Goal: Task Accomplishment & Management: Manage account settings

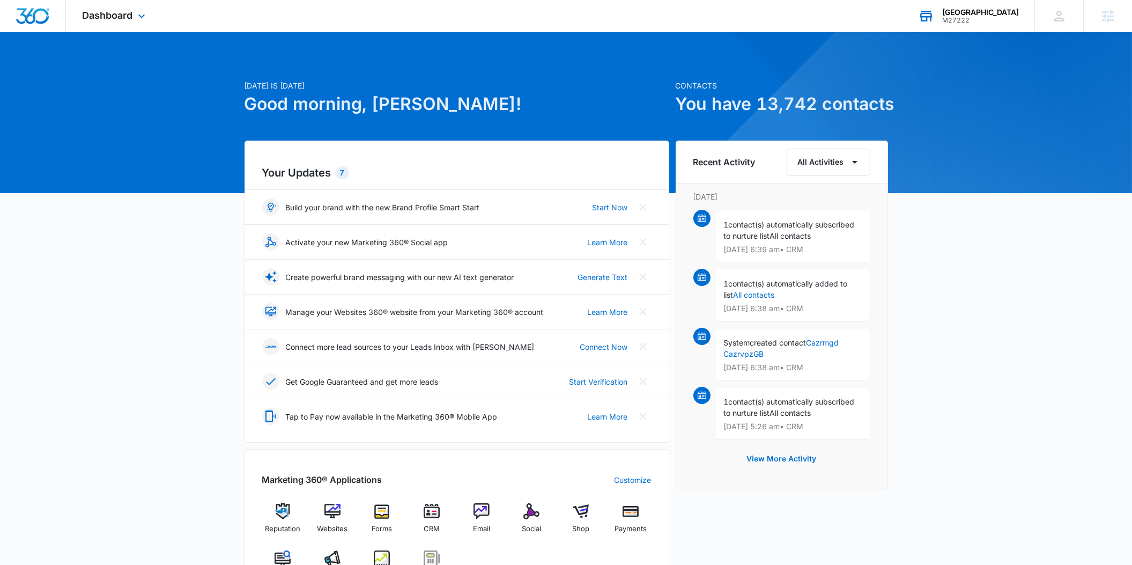
click at [945, 20] on div "M27222" at bounding box center [980, 21] width 77 height 8
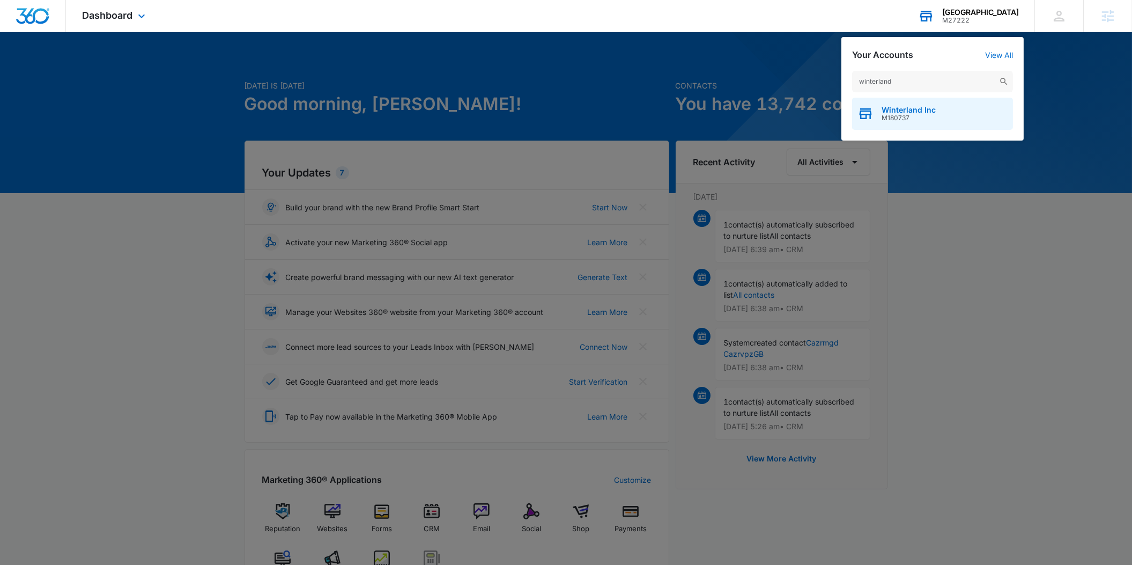
type input "winterland"
click at [907, 107] on span "Winterland Inc" at bounding box center [908, 110] width 54 height 9
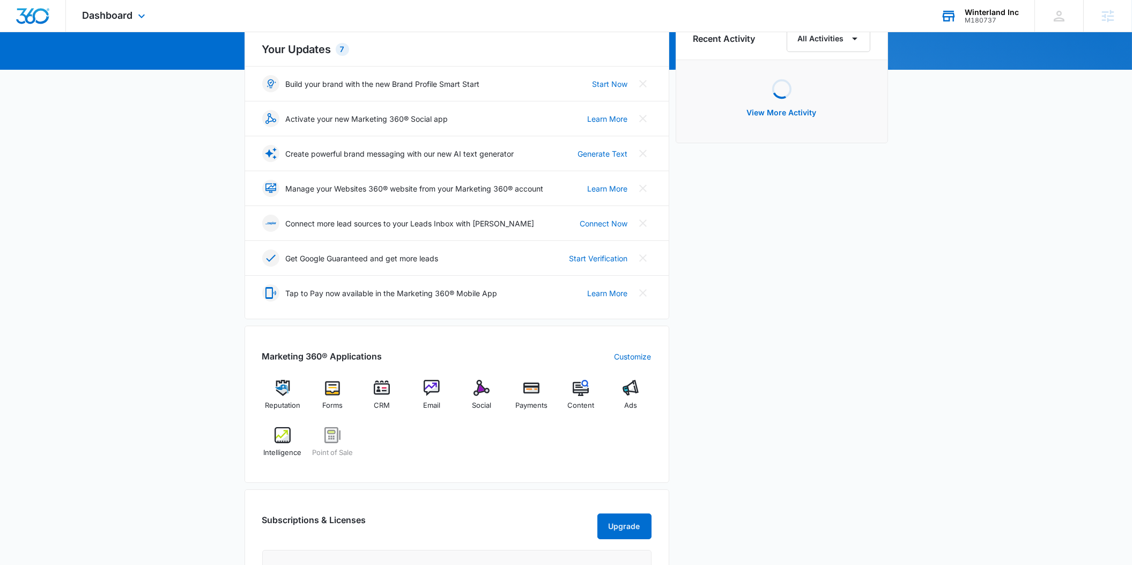
scroll to position [131, 0]
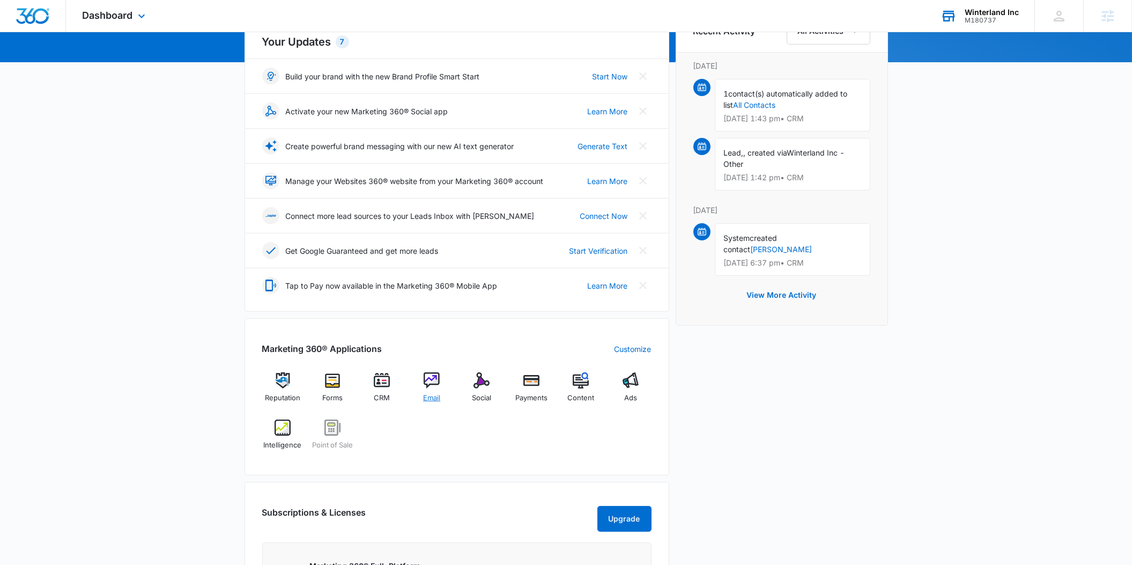
click at [439, 390] on div "Email" at bounding box center [431, 391] width 41 height 39
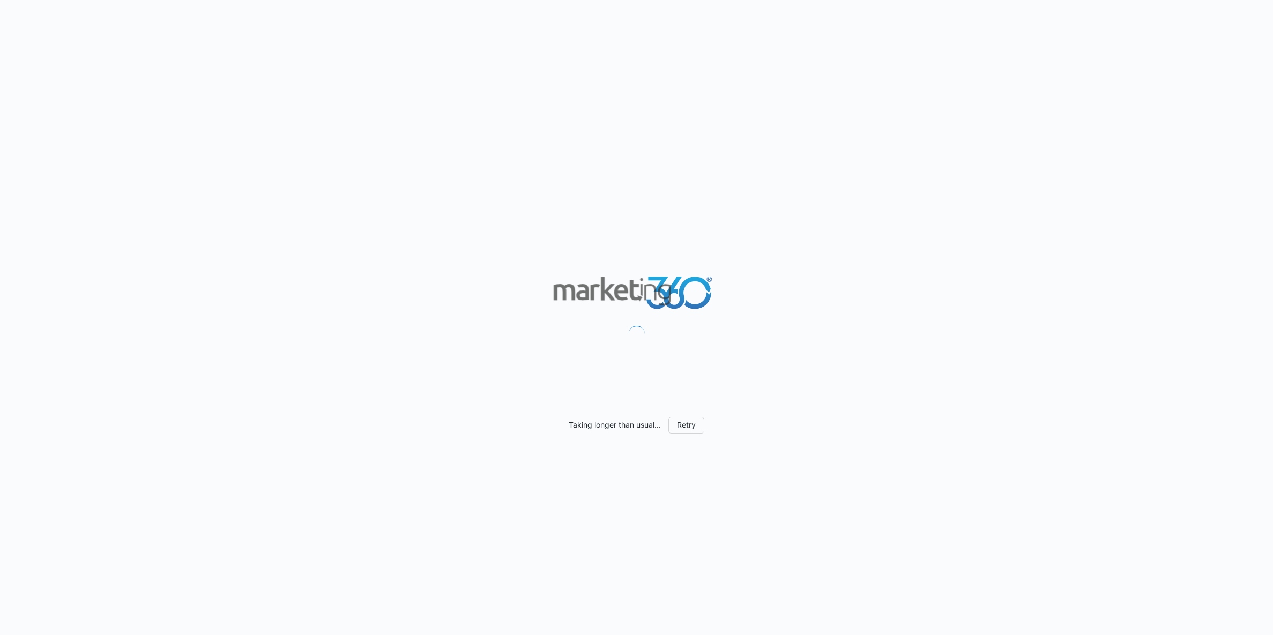
scroll to position [881, 0]
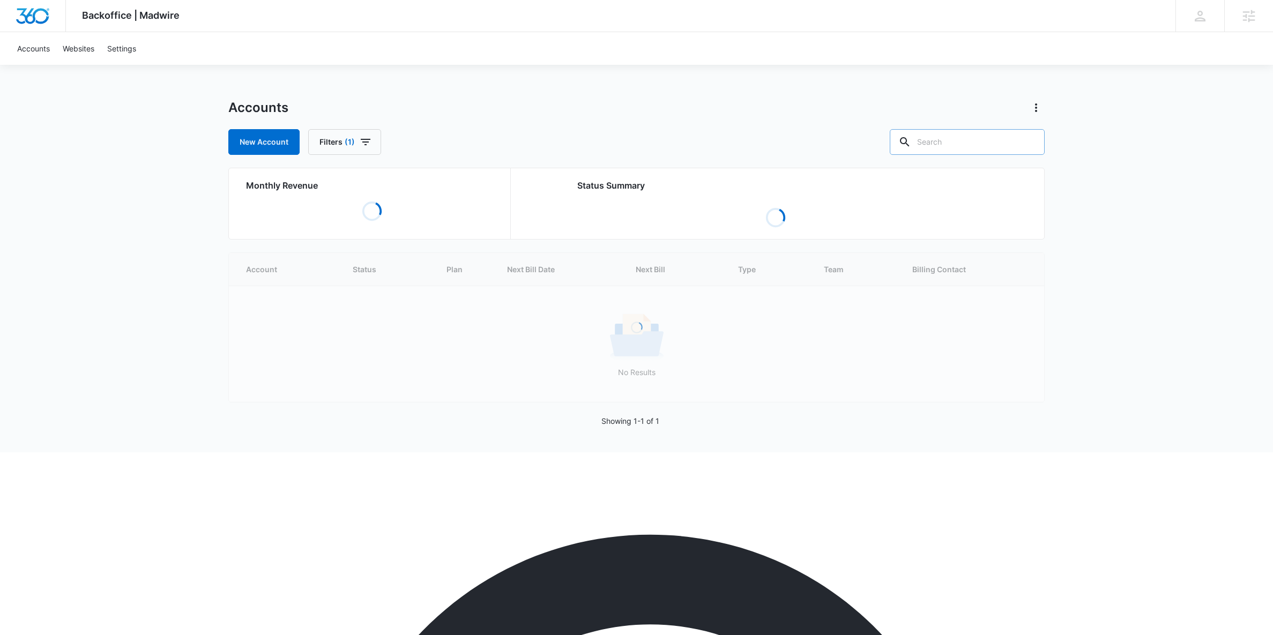
click at [989, 136] on input "text" at bounding box center [967, 142] width 155 height 26
paste input "M316127"
type input "M316127"
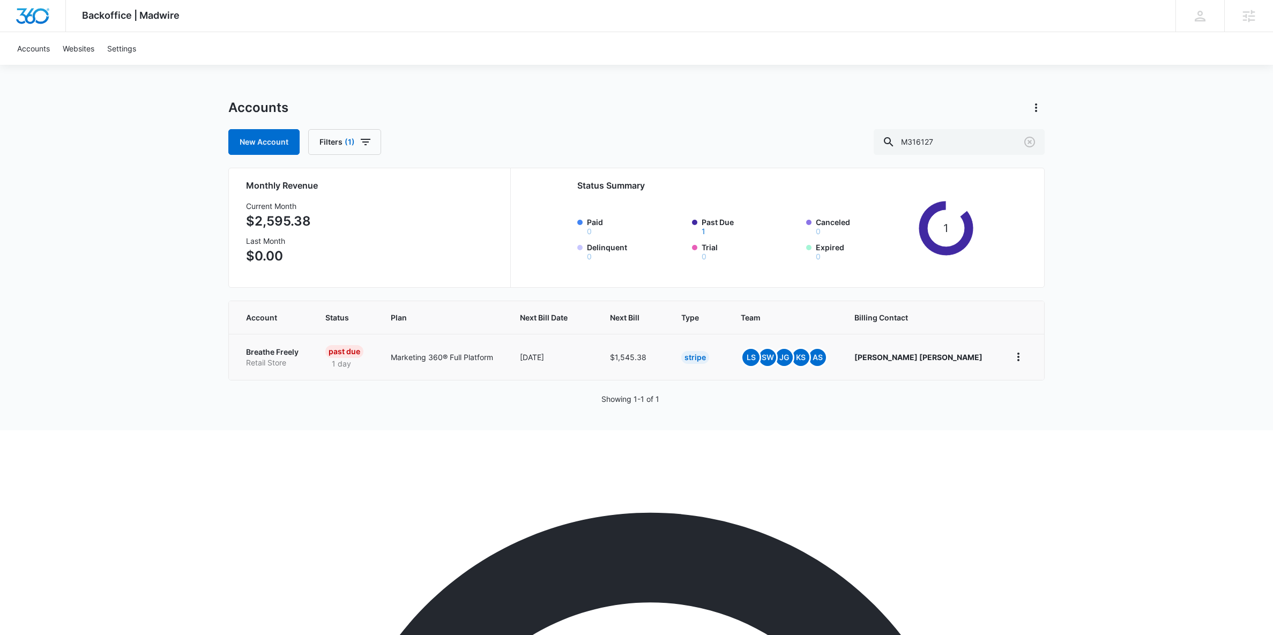
click at [276, 338] on td "Breathe Freely Retail Store" at bounding box center [271, 357] width 84 height 46
click at [276, 348] on p "Breathe Freely" at bounding box center [273, 352] width 54 height 11
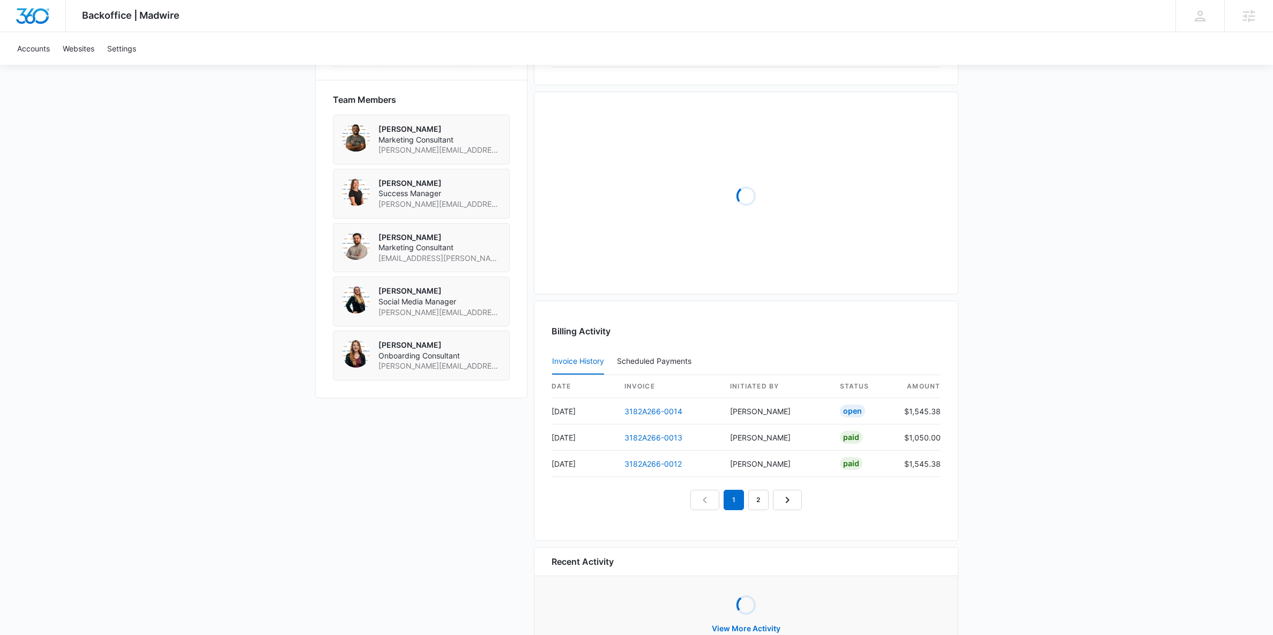
scroll to position [815, 0]
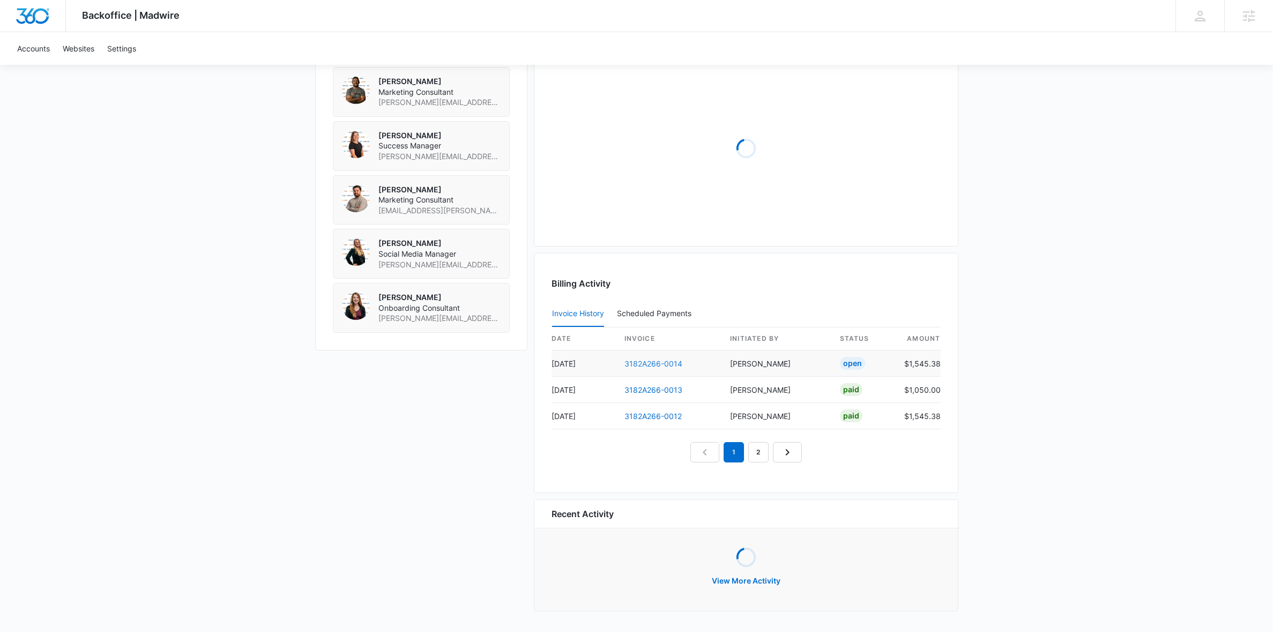
click at [655, 365] on link "3182A266-0014" at bounding box center [654, 363] width 58 height 9
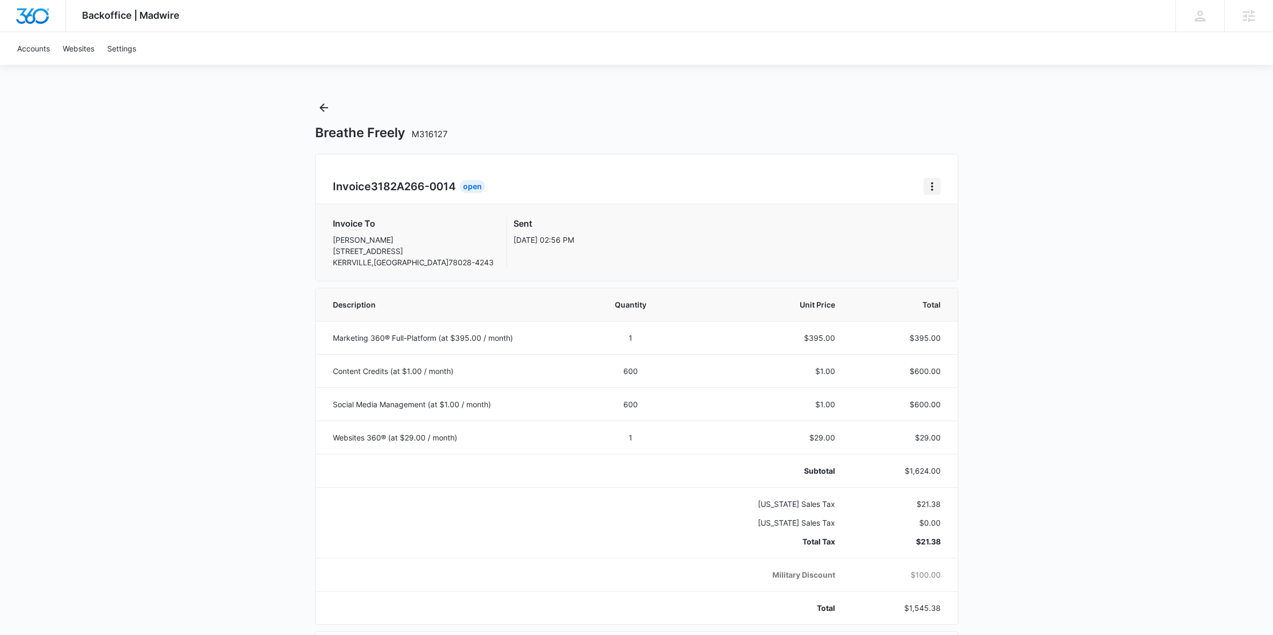
click at [933, 185] on icon "Home" at bounding box center [932, 186] width 13 height 13
click at [941, 234] on div "Retry Payment" at bounding box center [968, 233] width 62 height 8
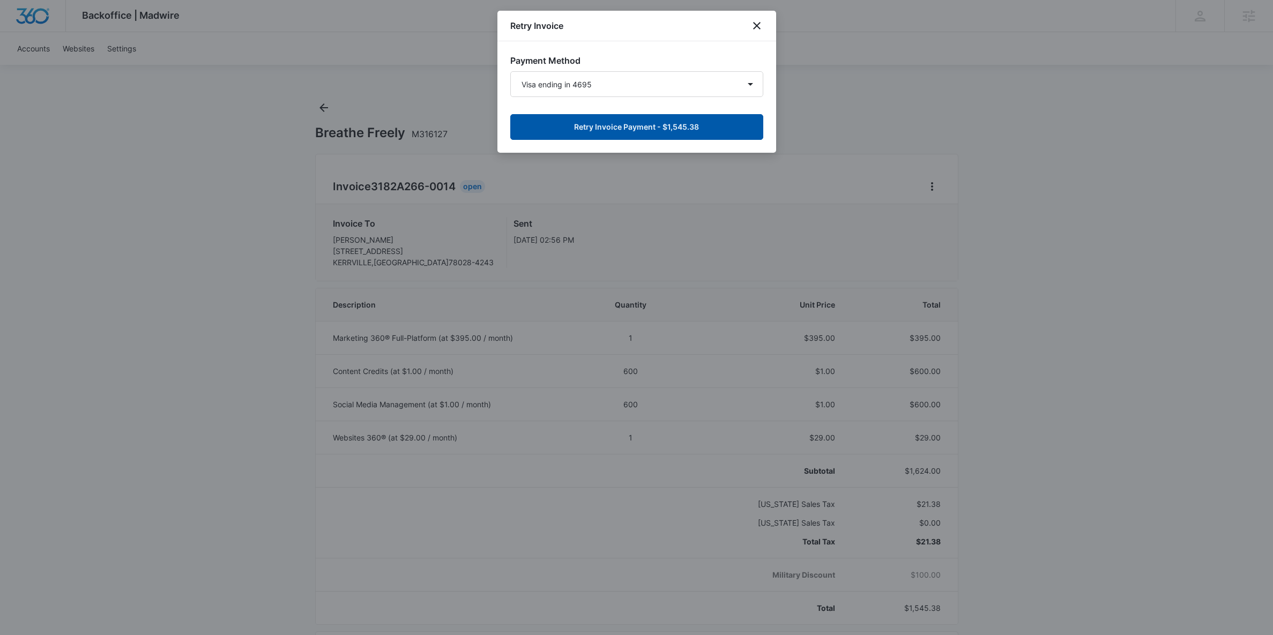
drag, startPoint x: 670, startPoint y: 127, endPoint x: 736, endPoint y: 193, distance: 94.0
click at [672, 128] on button "Retry Invoice Payment - $1,545.38" at bounding box center [636, 127] width 253 height 26
